Goal: Find specific fact: Find specific page/section

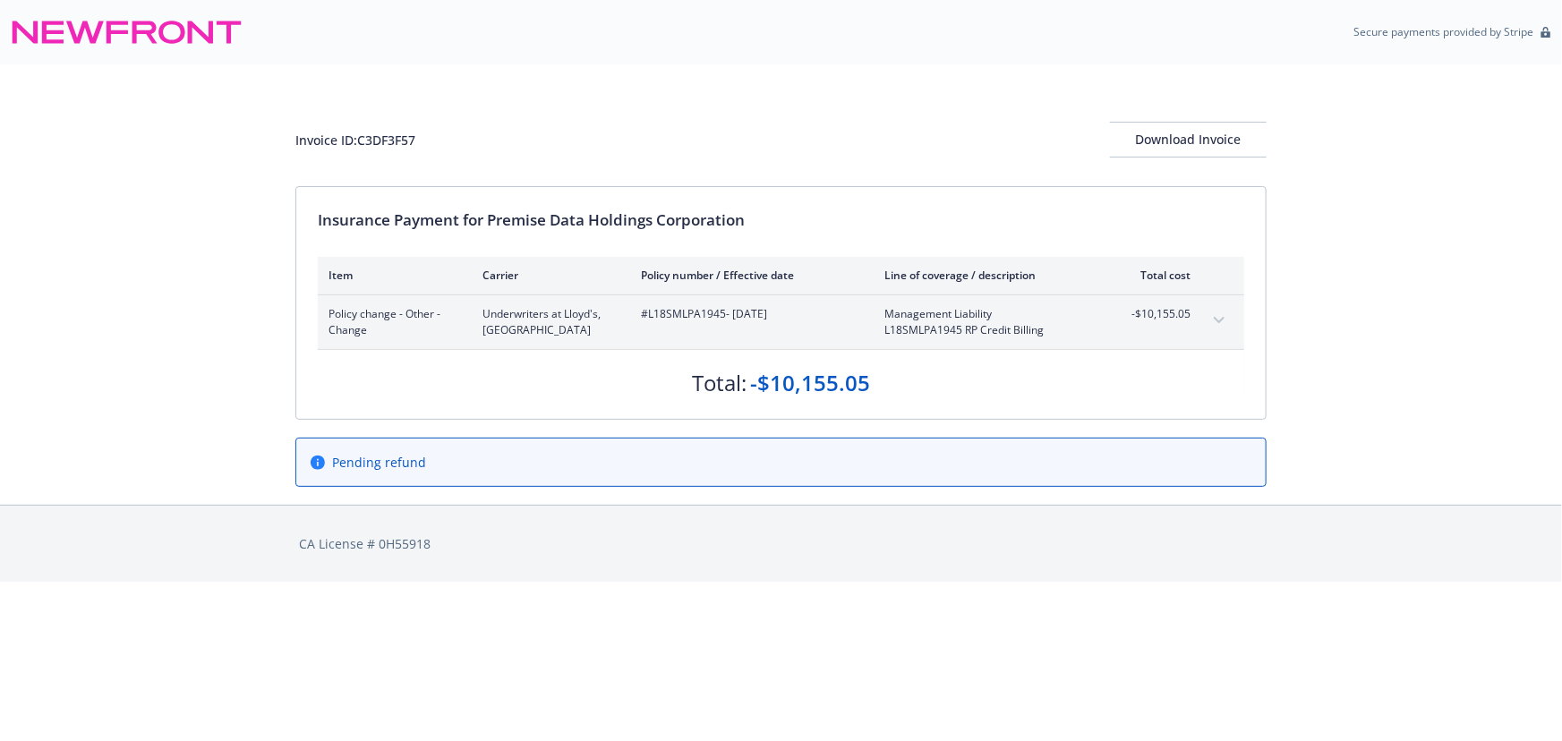
click at [1232, 317] on div "Policy change - Other - Change Underwriters at [GEOGRAPHIC_DATA]L18SMLPA1945 - …" at bounding box center [781, 322] width 926 height 54
click at [1230, 317] on button "expand content" at bounding box center [1219, 320] width 29 height 29
drag, startPoint x: 728, startPoint y: 312, endPoint x: 650, endPoint y: 315, distance: 77.9
click at [650, 315] on span "#L18SMLPA1945 - 07/03/2025" at bounding box center [748, 314] width 215 height 16
copy span "L18SMLPA1945"
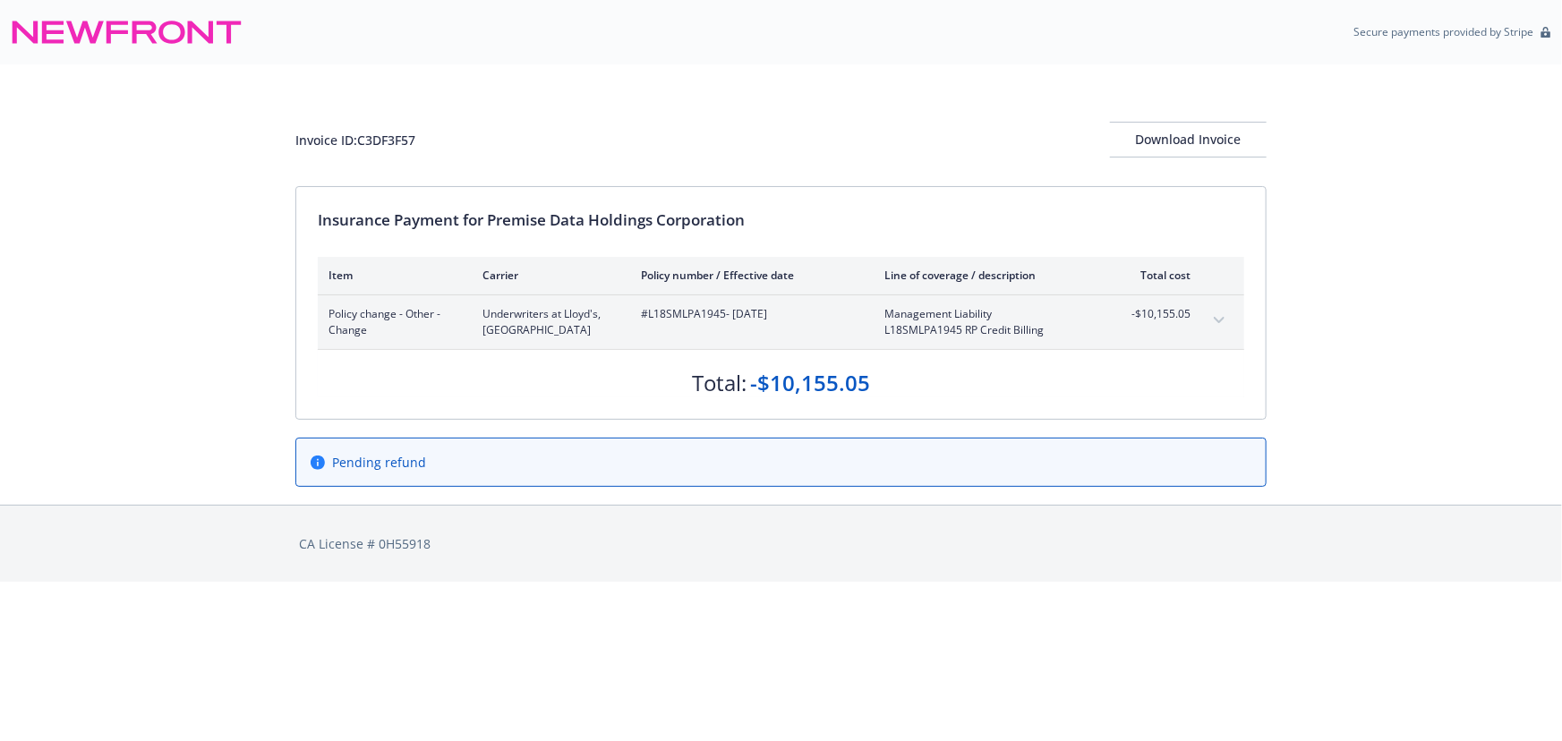
click at [1222, 313] on button "expand content" at bounding box center [1219, 320] width 29 height 29
